Goal: Information Seeking & Learning: Learn about a topic

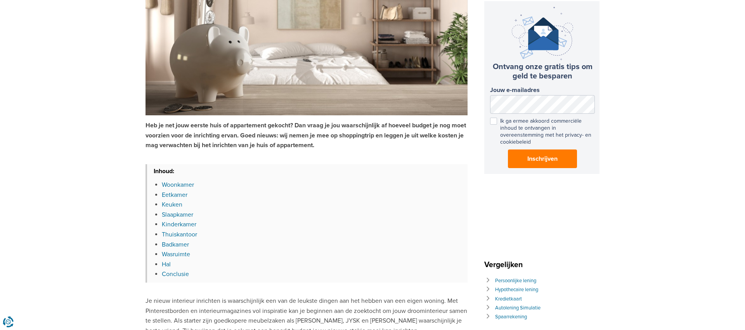
scroll to position [108, 0]
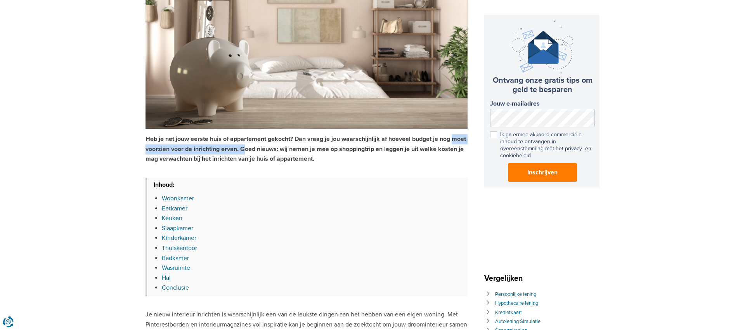
drag, startPoint x: 207, startPoint y: 147, endPoint x: 282, endPoint y: 145, distance: 74.9
click at [276, 145] on strong "Heb je net jouw eerste huis of appartement gekocht? Dan vraag je jou waarschijn…" at bounding box center [305, 149] width 320 height 28
click at [282, 145] on strong "Heb je net jouw eerste huis of appartement gekocht? Dan vraag je jou waarschijn…" at bounding box center [305, 149] width 320 height 28
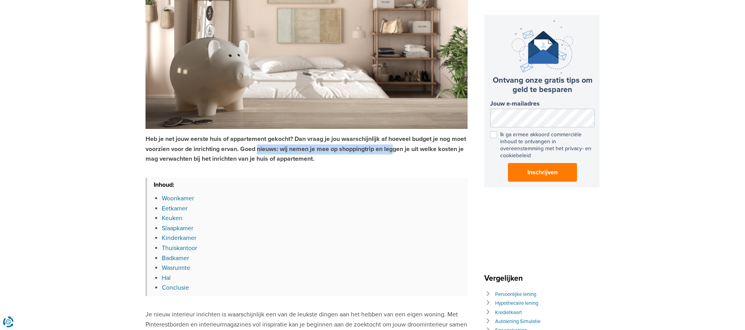
drag, startPoint x: 275, startPoint y: 150, endPoint x: 413, endPoint y: 151, distance: 137.3
click at [412, 151] on strong "Heb je net jouw eerste huis of appartement gekocht? Dan vraag je jou waarschijn…" at bounding box center [305, 149] width 320 height 28
click at [414, 151] on strong "Heb je net jouw eerste huis of appartement gekocht? Dan vraag je jou waarschijn…" at bounding box center [305, 149] width 320 height 28
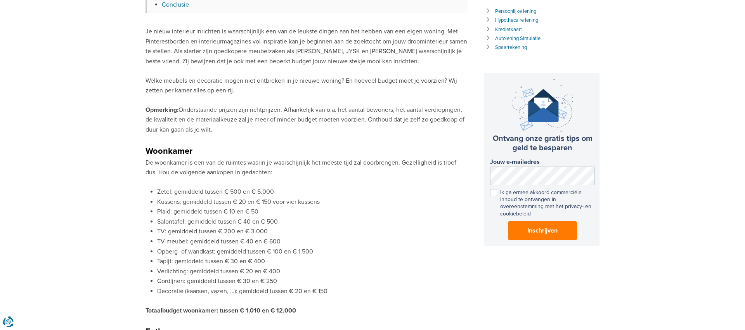
scroll to position [396, 0]
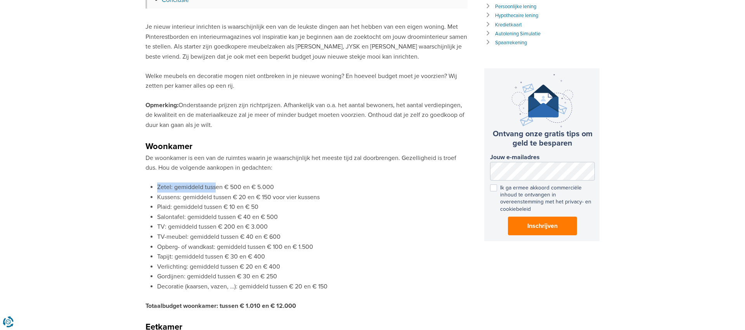
drag, startPoint x: 151, startPoint y: 189, endPoint x: 218, endPoint y: 184, distance: 66.9
click at [217, 184] on li "Zetel: gemiddeld tussen € 500 en € 5.000" at bounding box center [312, 187] width 310 height 10
drag, startPoint x: 218, startPoint y: 185, endPoint x: 200, endPoint y: 192, distance: 18.8
click at [217, 185] on li "Zetel: gemiddeld tussen € 500 en € 5.000" at bounding box center [312, 187] width 310 height 10
drag, startPoint x: 183, startPoint y: 197, endPoint x: 242, endPoint y: 196, distance: 59.0
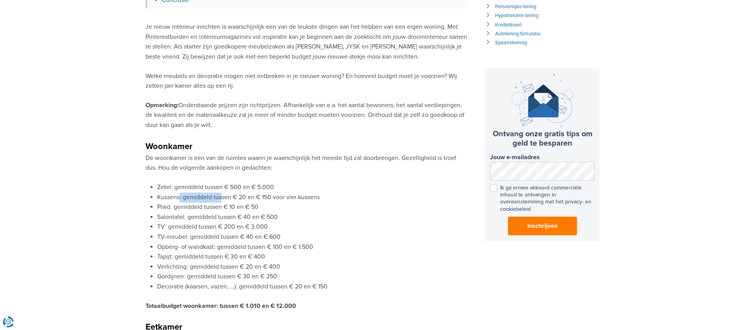
click at [237, 197] on li "Kussens: gemiddeld tussen € 20 en € 150 voor vier kussens" at bounding box center [312, 197] width 310 height 10
click at [243, 196] on li "Kussens: gemiddeld tussen € 20 en € 150 voor vier kussens" at bounding box center [312, 197] width 310 height 10
drag, startPoint x: 189, startPoint y: 205, endPoint x: 259, endPoint y: 207, distance: 69.8
click at [258, 207] on li "Plaid: gemiddeld tussen € 10 en € 50" at bounding box center [312, 207] width 310 height 10
click at [259, 207] on li "Plaid: gemiddeld tussen € 10 en € 50" at bounding box center [312, 207] width 310 height 10
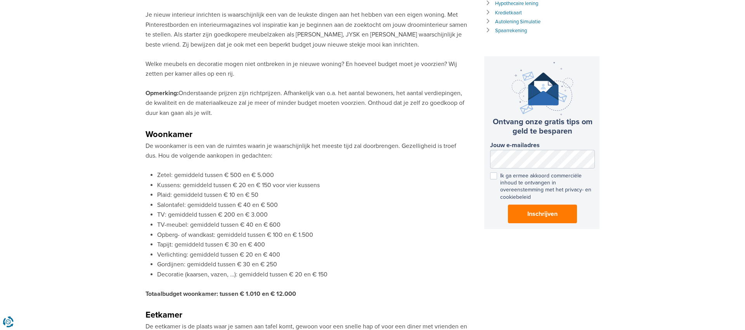
scroll to position [410, 0]
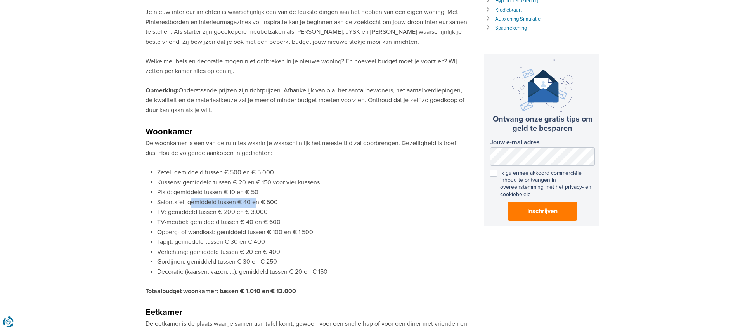
drag, startPoint x: 190, startPoint y: 204, endPoint x: 256, endPoint y: 203, distance: 65.6
click at [256, 203] on li "Salontafel: gemiddeld tussen € 40 en € 500" at bounding box center [312, 202] width 310 height 10
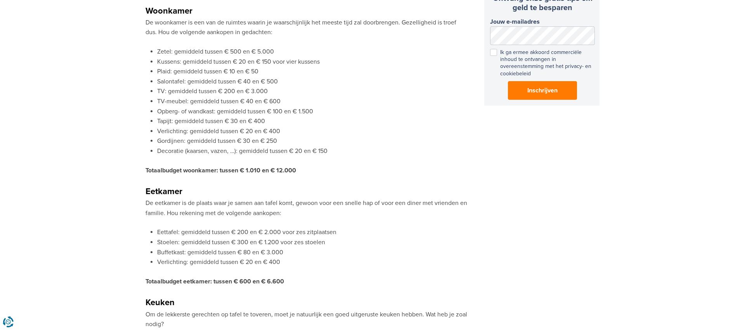
scroll to position [533, 0]
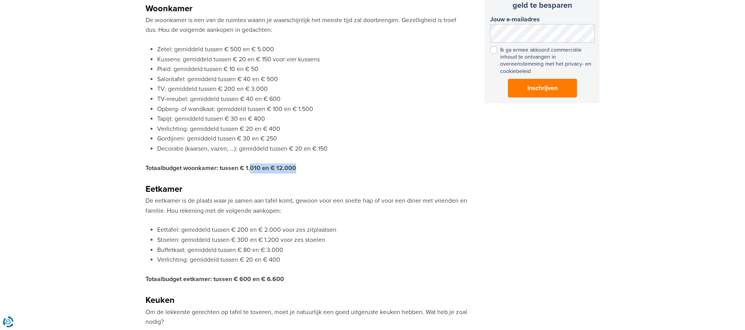
drag, startPoint x: 296, startPoint y: 170, endPoint x: 249, endPoint y: 168, distance: 47.0
click at [249, 168] on p "Totaalbudget woonkamer: tussen € 1.010 en € 12.000" at bounding box center [306, 168] width 322 height 10
click at [249, 168] on strong "Totaalbudget woonkamer: tussen € 1.010 en € 12.000" at bounding box center [220, 168] width 151 height 8
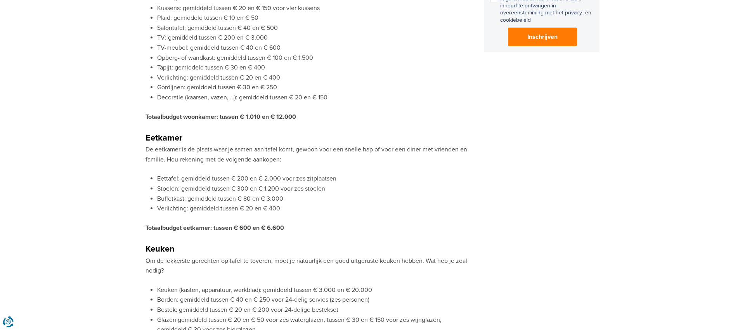
scroll to position [585, 0]
drag, startPoint x: 272, startPoint y: 114, endPoint x: 328, endPoint y: 114, distance: 56.3
click at [325, 114] on p "Totaalbudget woonkamer: tussen € 1.010 en € 12.000" at bounding box center [306, 116] width 322 height 10
click at [328, 114] on p "Totaalbudget woonkamer: tussen € 1.010 en € 12.000" at bounding box center [306, 116] width 322 height 10
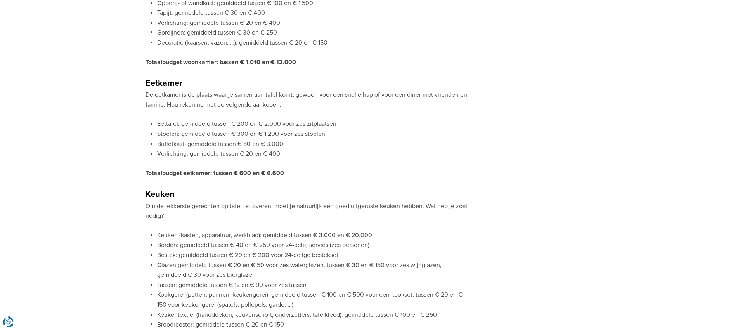
scroll to position [641, 0]
drag, startPoint x: 263, startPoint y: 173, endPoint x: 284, endPoint y: 173, distance: 20.6
click at [282, 173] on strong "Totaalbudget eetkamer: tussen € 600 en € 6.600" at bounding box center [214, 172] width 139 height 8
click at [284, 173] on p "Totaalbudget eetkamer: tussen € 600 en € 6.600" at bounding box center [306, 172] width 322 height 10
drag, startPoint x: 284, startPoint y: 173, endPoint x: 262, endPoint y: 171, distance: 22.1
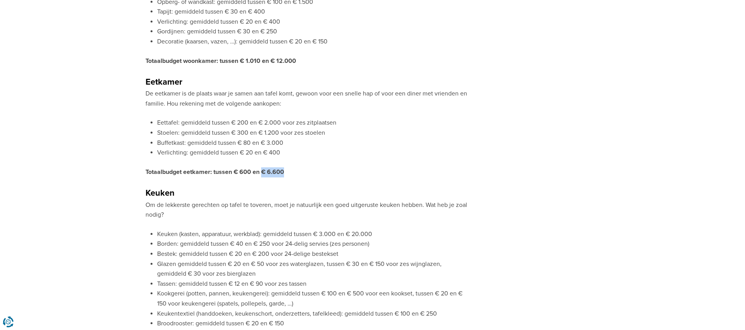
click at [262, 171] on p "Totaalbudget eetkamer: tussen € 600 en € 6.600" at bounding box center [306, 172] width 322 height 10
click at [262, 171] on strong "Totaalbudget eetkamer: tussen € 600 en € 6.600" at bounding box center [214, 172] width 139 height 8
drag, startPoint x: 262, startPoint y: 171, endPoint x: 338, endPoint y: 171, distance: 76.0
click at [338, 171] on p "Totaalbudget eetkamer: tussen € 600 en € 6.600" at bounding box center [306, 172] width 322 height 10
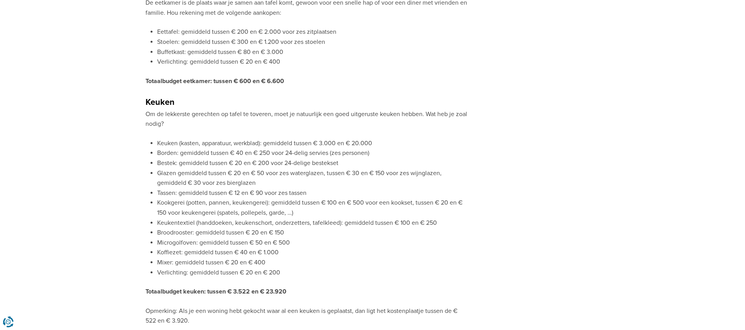
scroll to position [734, 0]
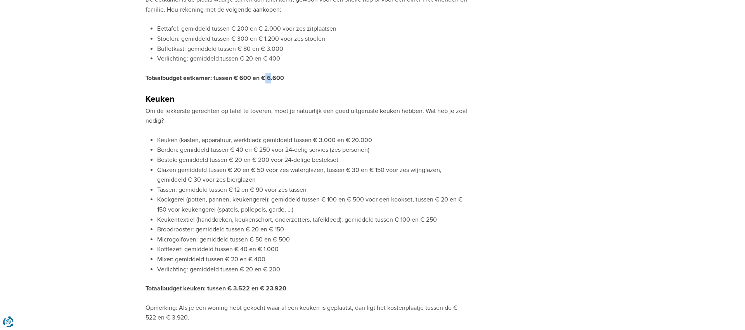
drag, startPoint x: 266, startPoint y: 79, endPoint x: 282, endPoint y: 79, distance: 15.5
click at [274, 79] on strong "Totaalbudget eetkamer: tussen € 600 en € 6.600" at bounding box center [214, 78] width 139 height 8
click at [282, 79] on strong "Totaalbudget eetkamer: tussen € 600 en € 6.600" at bounding box center [214, 78] width 139 height 8
drag, startPoint x: 285, startPoint y: 80, endPoint x: 262, endPoint y: 78, distance: 23.0
click at [262, 78] on p "Totaalbudget eetkamer: tussen € 600 en € 6.600" at bounding box center [306, 78] width 322 height 10
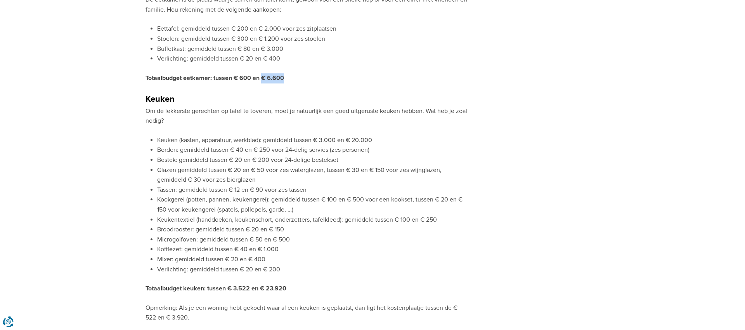
click at [262, 78] on strong "Totaalbudget eetkamer: tussen € 600 en € 6.600" at bounding box center [214, 78] width 139 height 8
drag, startPoint x: 262, startPoint y: 78, endPoint x: 299, endPoint y: 78, distance: 36.9
click at [299, 78] on p "Totaalbudget eetkamer: tussen € 600 en € 6.600" at bounding box center [306, 78] width 322 height 10
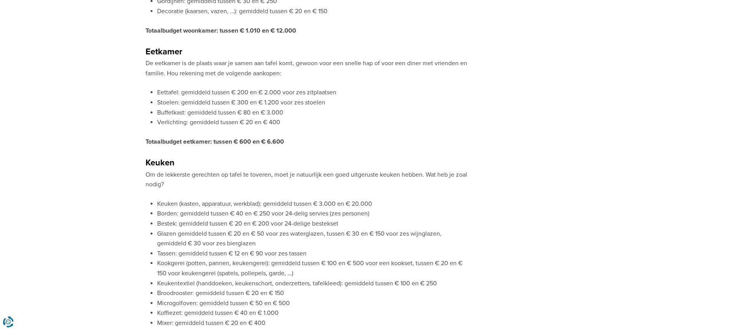
scroll to position [668, 0]
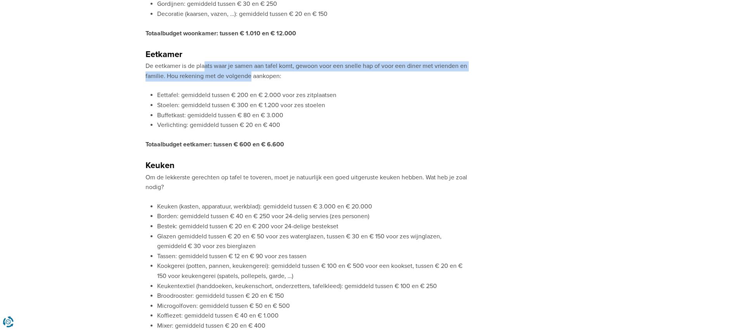
drag, startPoint x: 258, startPoint y: 76, endPoint x: 199, endPoint y: 63, distance: 60.7
click at [200, 64] on p "De eetkamer is de plaats waar je samen aan tafel komt, gewoon voor een snelle h…" at bounding box center [306, 71] width 322 height 20
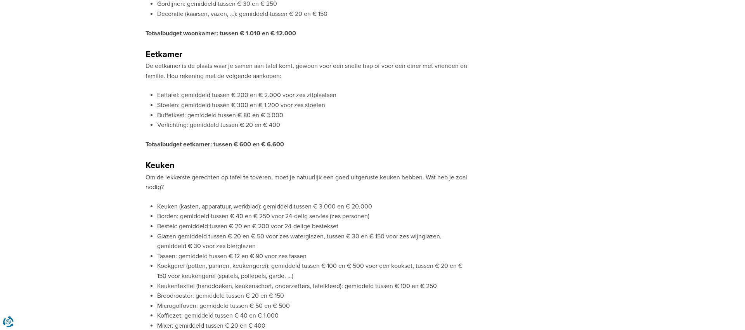
click at [199, 63] on p "De eetkamer is de plaats waar je samen aan tafel komt, gewoon voor een snelle h…" at bounding box center [306, 71] width 322 height 20
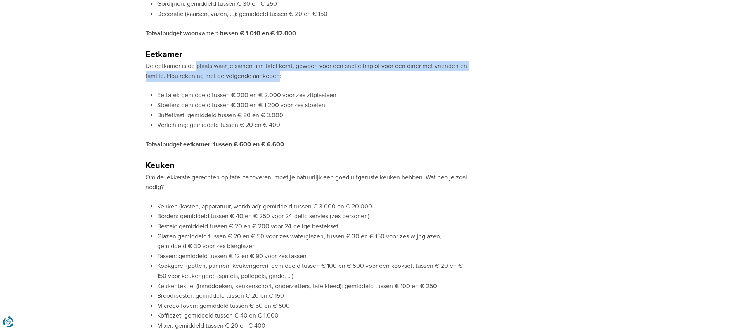
drag, startPoint x: 199, startPoint y: 63, endPoint x: 292, endPoint y: 72, distance: 93.5
click at [289, 72] on p "De eetkamer is de plaats waar je samen aan tafel komt, gewoon voor een snelle h…" at bounding box center [306, 71] width 322 height 20
click at [292, 72] on p "De eetkamer is de plaats waar je samen aan tafel komt, gewoon voor een snelle h…" at bounding box center [306, 71] width 322 height 20
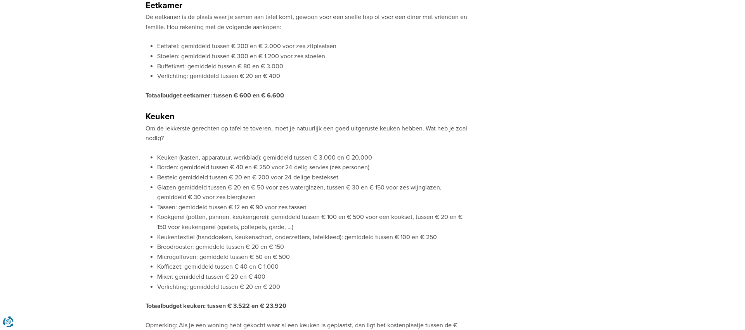
scroll to position [718, 0]
drag, startPoint x: 261, startPoint y: 92, endPoint x: 289, endPoint y: 95, distance: 27.3
click at [289, 95] on p "Totaalbudget eetkamer: tussen € 600 en € 6.600" at bounding box center [306, 94] width 322 height 10
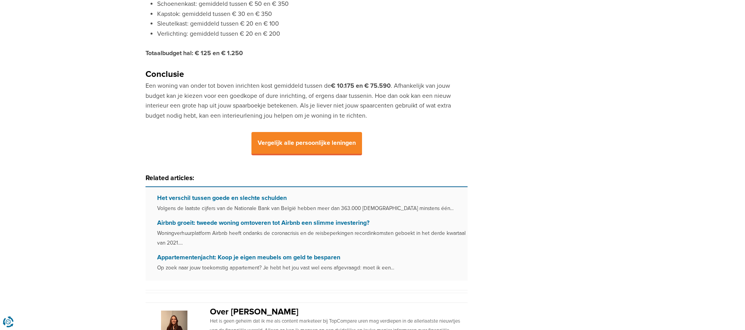
scroll to position [1963, 0]
drag, startPoint x: 195, startPoint y: 112, endPoint x: 279, endPoint y: 111, distance: 84.2
click at [279, 111] on p "Een woning van onder tot boven inrichten kost gemiddeld tussen de € 10.175 en €…" at bounding box center [306, 101] width 322 height 40
